Goal: Navigation & Orientation: Find specific page/section

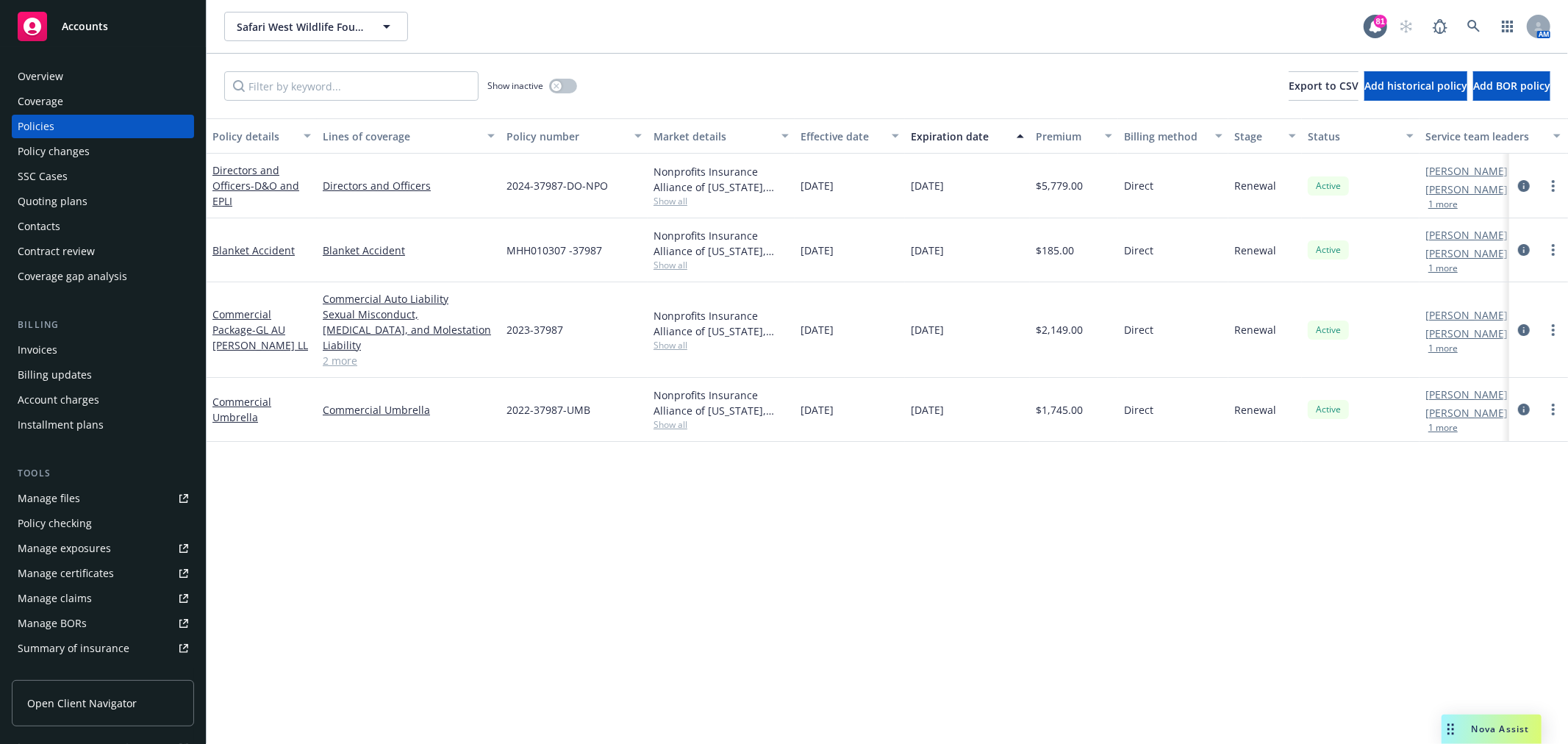
click at [93, 80] on div "Overview" at bounding box center [103, 76] width 171 height 23
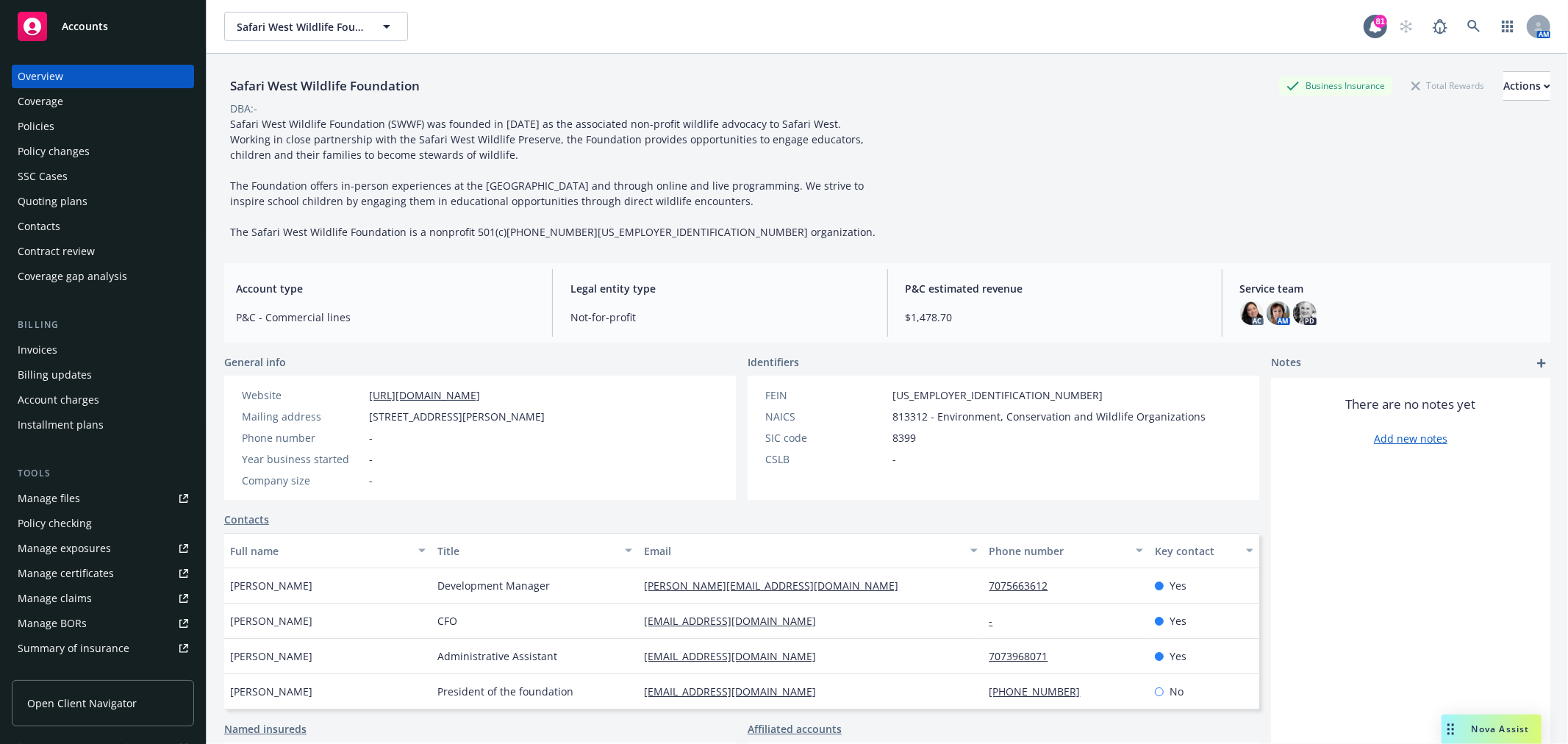
drag, startPoint x: 1194, startPoint y: 141, endPoint x: 1179, endPoint y: 155, distance: 20.5
click at [1194, 138] on div "Safari West Wildlife Foundation Business Insurance Total Rewards Actions DBA: -…" at bounding box center [887, 155] width 1326 height 168
